Goal: Task Accomplishment & Management: Manage account settings

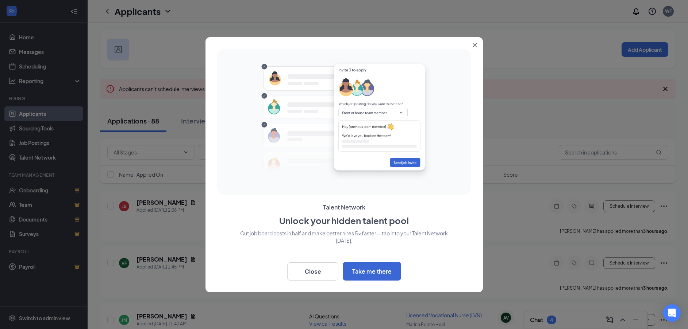
click at [475, 45] on icon "Close" at bounding box center [474, 45] width 4 height 4
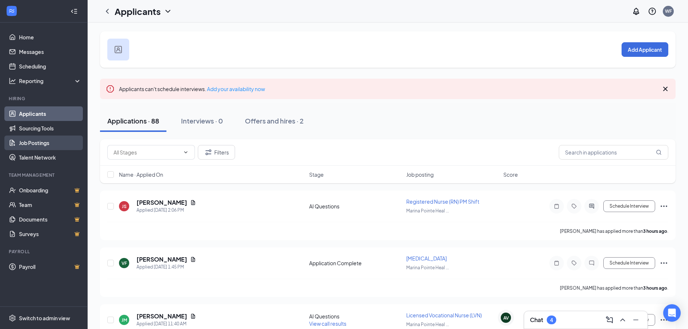
click at [47, 142] on link "Job Postings" at bounding box center [50, 143] width 62 height 15
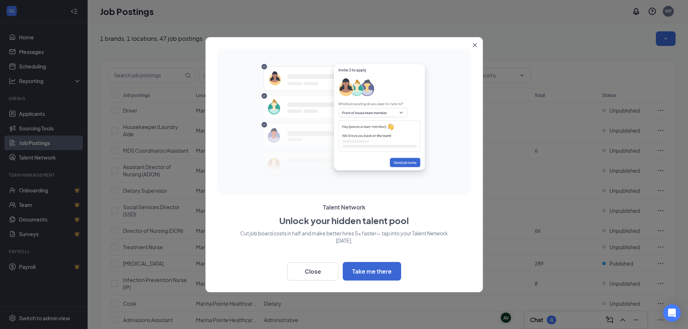
click at [474, 47] on icon "Close" at bounding box center [474, 45] width 4 height 4
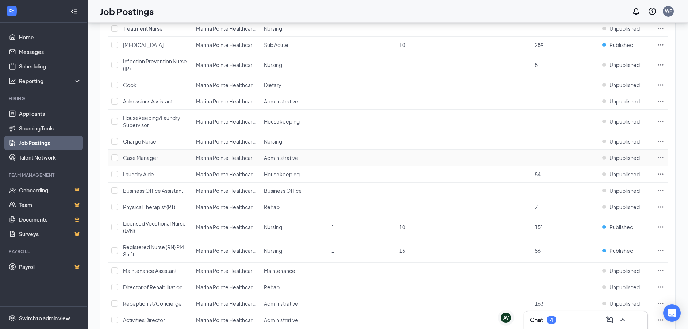
scroll to position [55, 0]
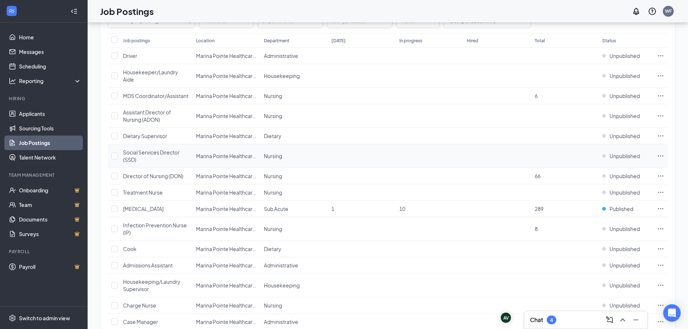
click at [662, 156] on icon "Ellipses" at bounding box center [660, 155] width 5 height 1
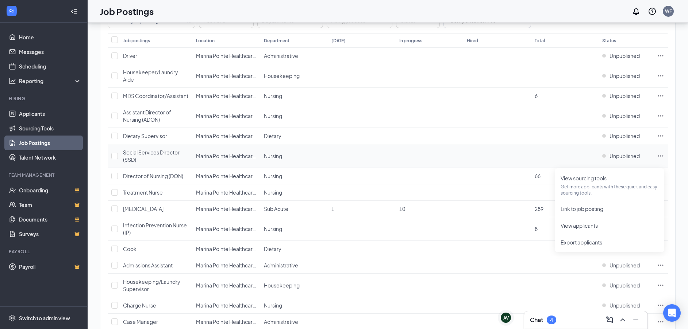
click at [465, 163] on td at bounding box center [497, 156] width 68 height 24
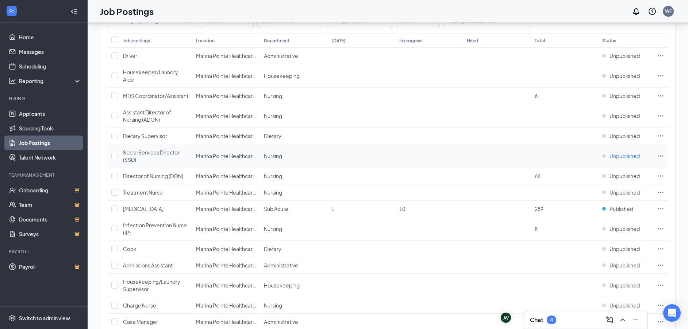
click at [631, 160] on span "Unpublished" at bounding box center [624, 155] width 30 height 7
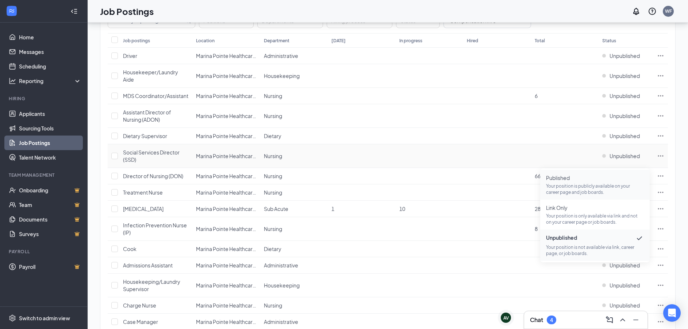
click at [589, 181] on span "Published" at bounding box center [595, 177] width 98 height 7
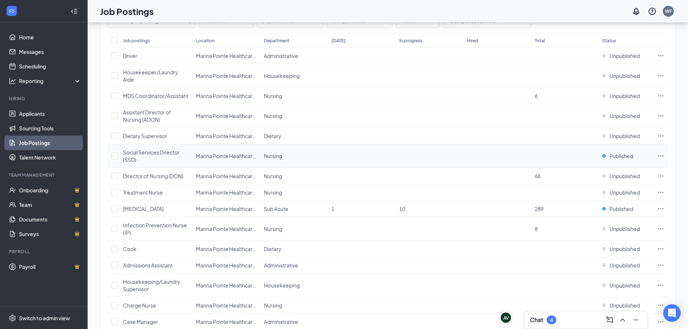
click at [145, 160] on span "Social Services Director (SSD)" at bounding box center [151, 156] width 57 height 14
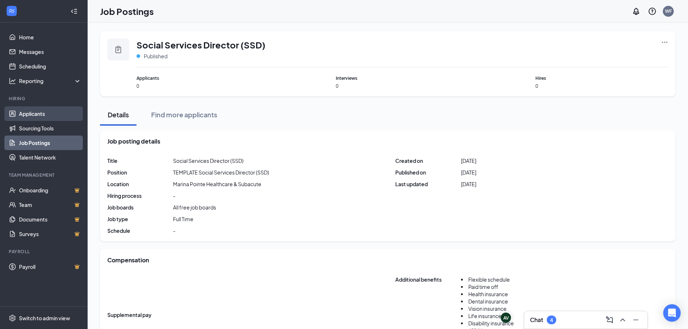
click at [32, 107] on link "Applicants" at bounding box center [50, 114] width 62 height 15
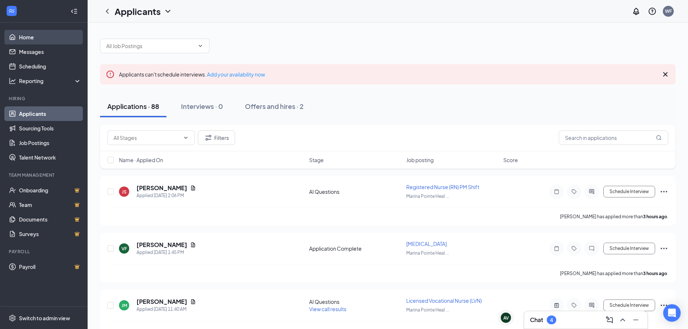
click at [27, 32] on link "Home" at bounding box center [50, 37] width 62 height 15
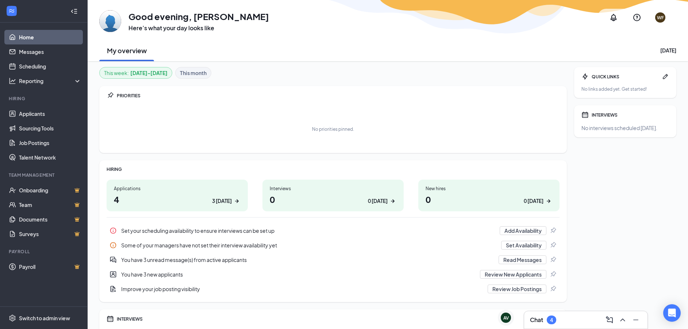
click at [205, 196] on h1 "4 3 [DATE]" at bounding box center [177, 199] width 127 height 12
